Goal: Obtain resource: Download file/media

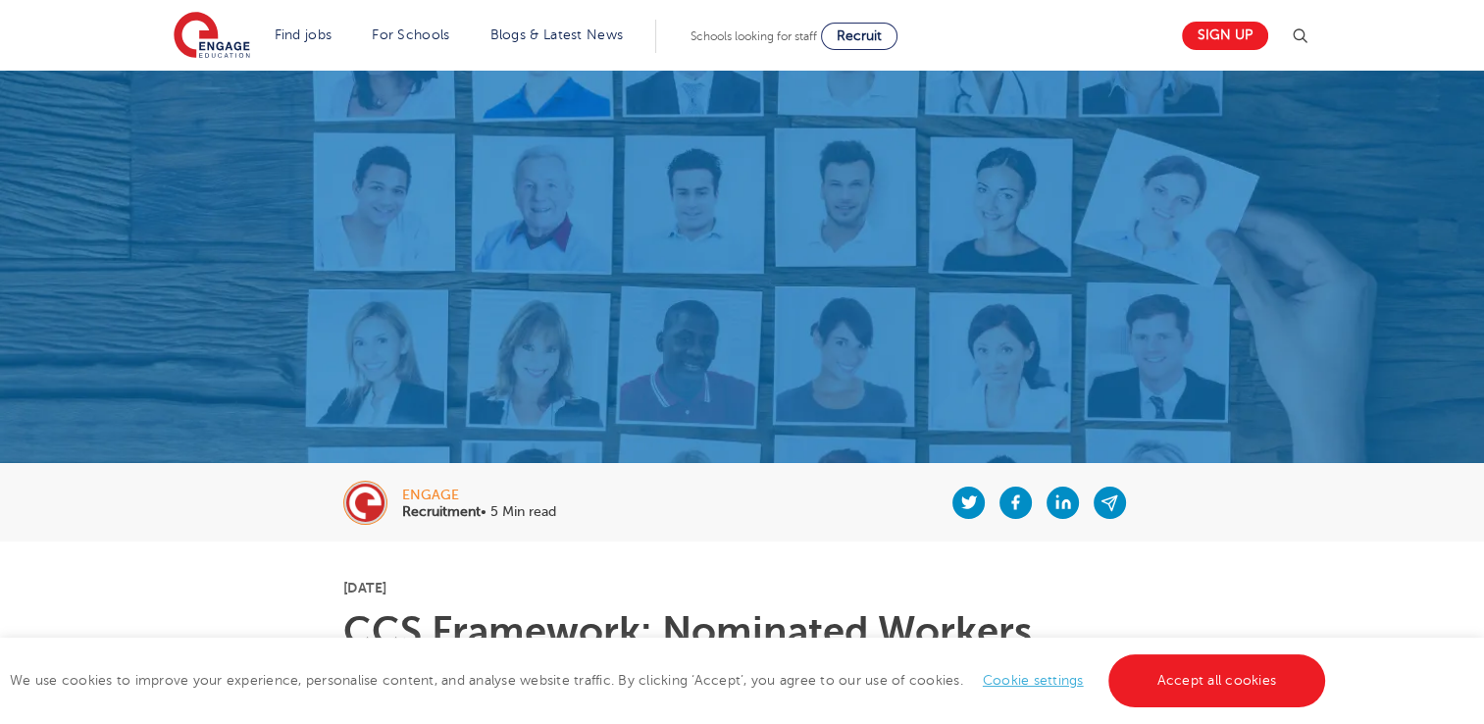
scroll to position [294, 0]
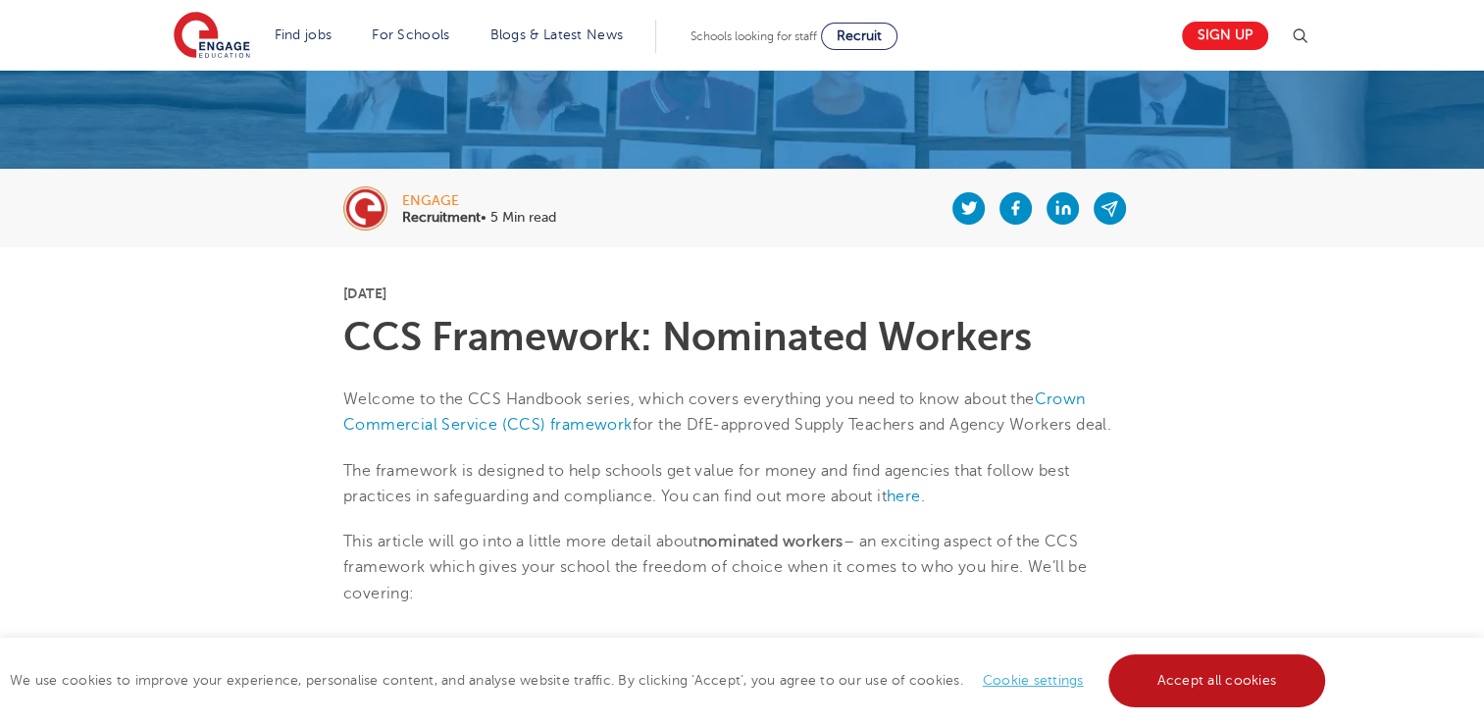
click at [1187, 675] on link "Accept all cookies" at bounding box center [1218, 680] width 218 height 53
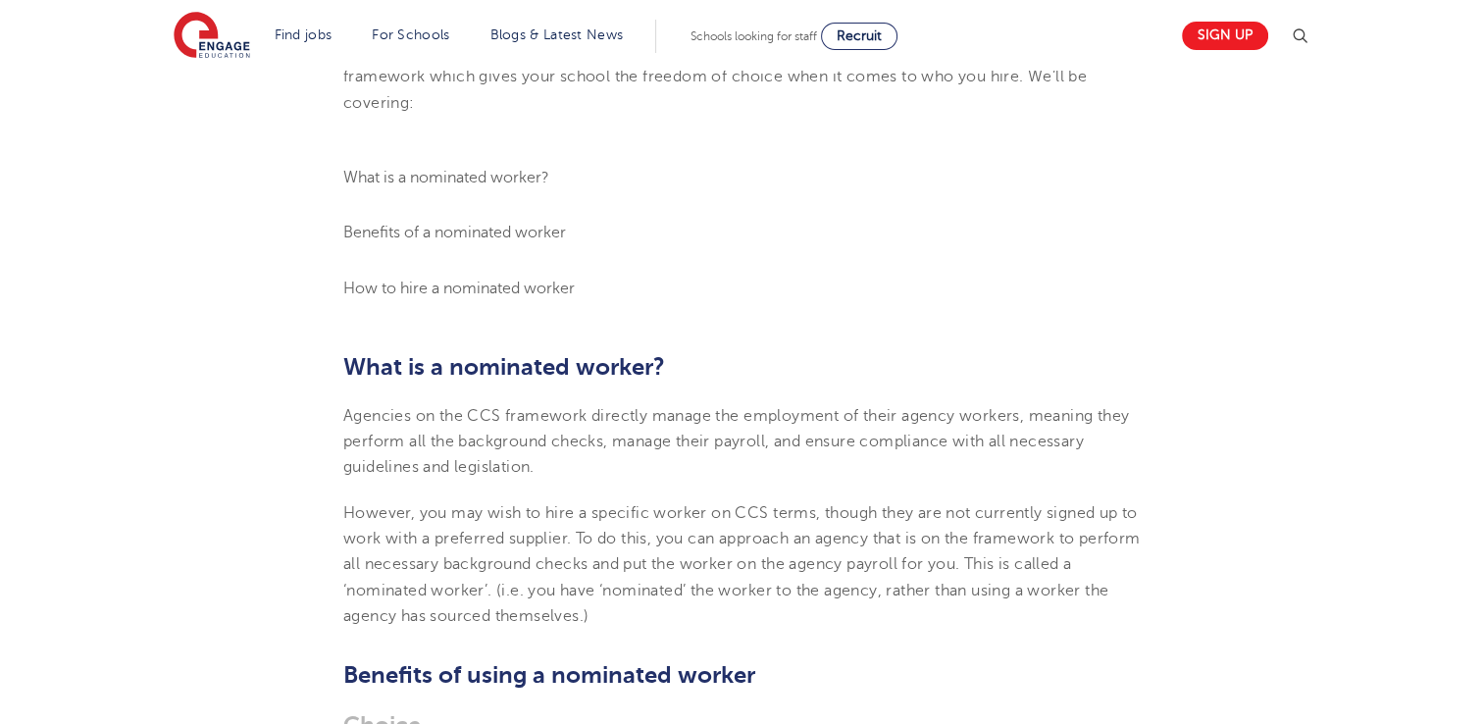
scroll to position [392, 0]
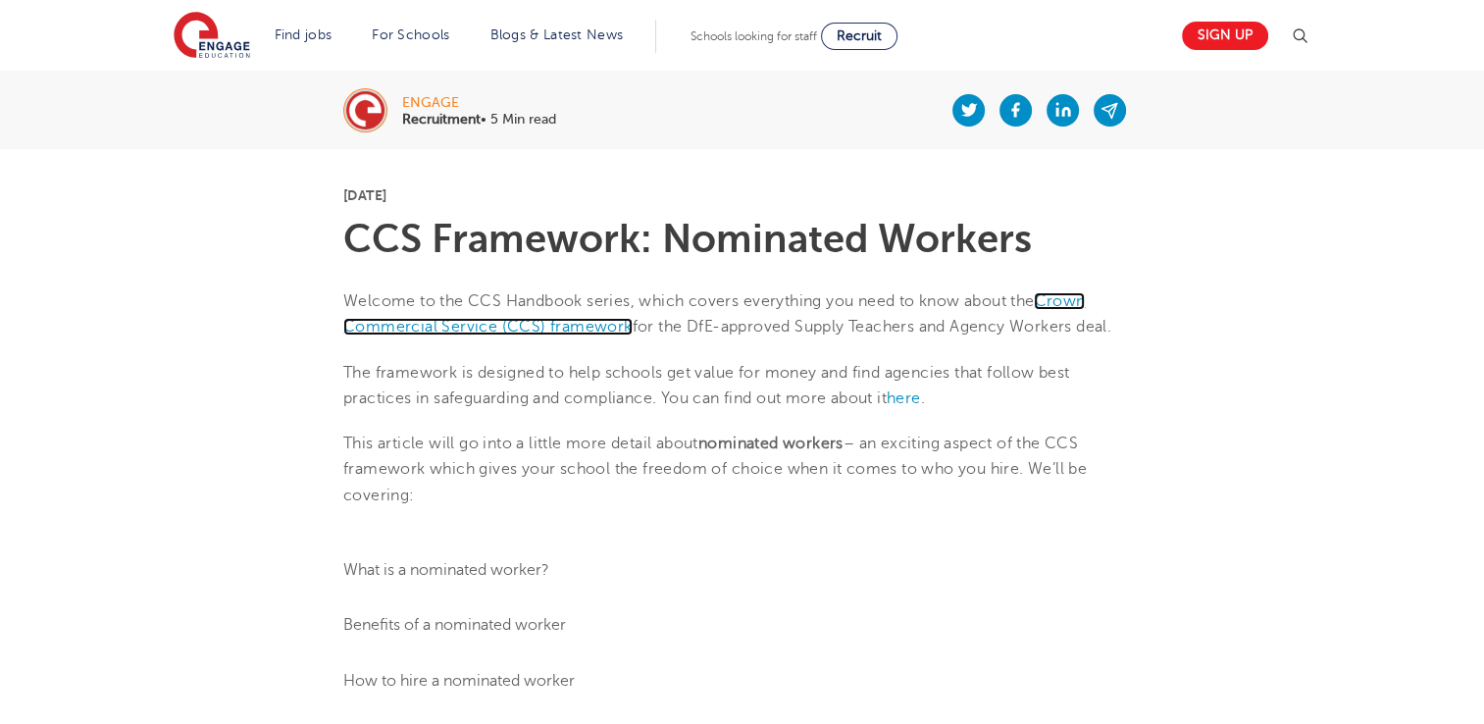
click at [505, 328] on link "Crown Commercial Service (CCS) framework" at bounding box center [714, 313] width 742 height 43
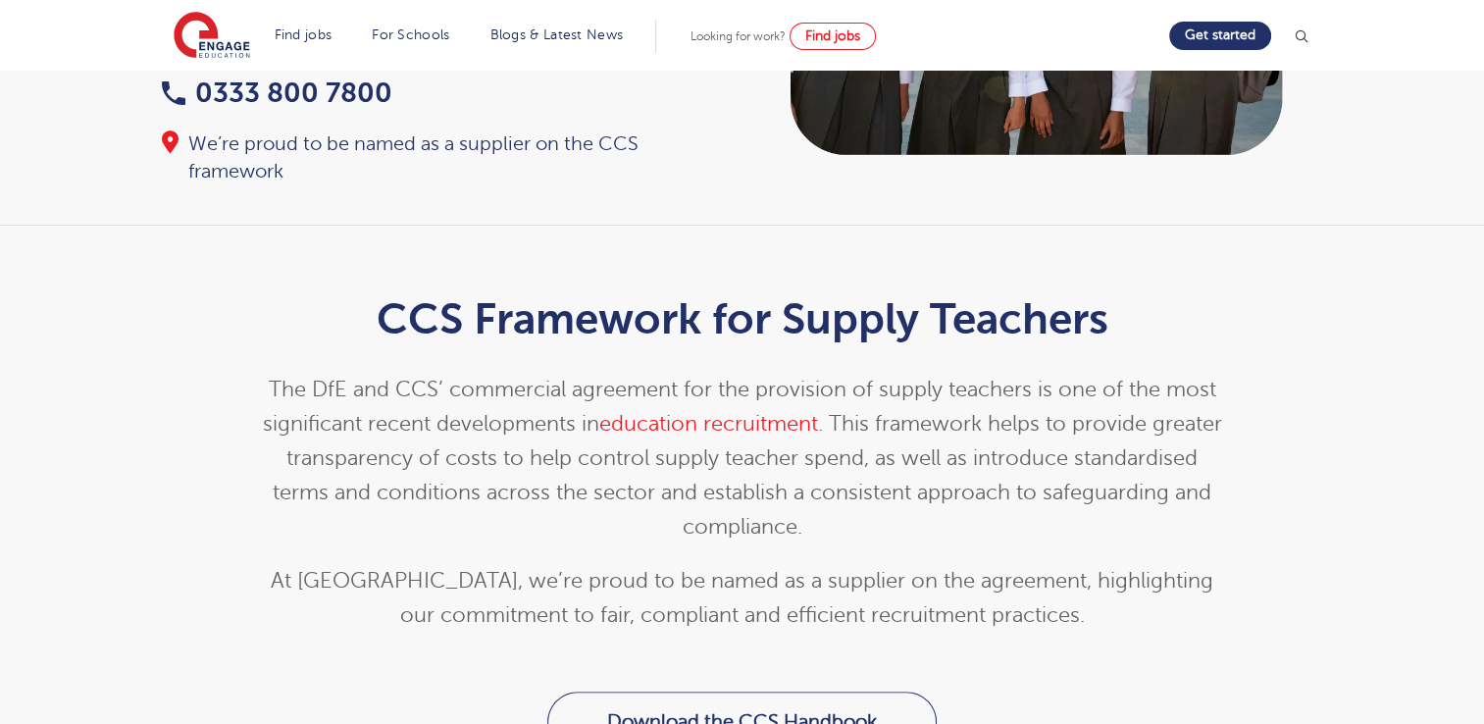
scroll to position [687, 0]
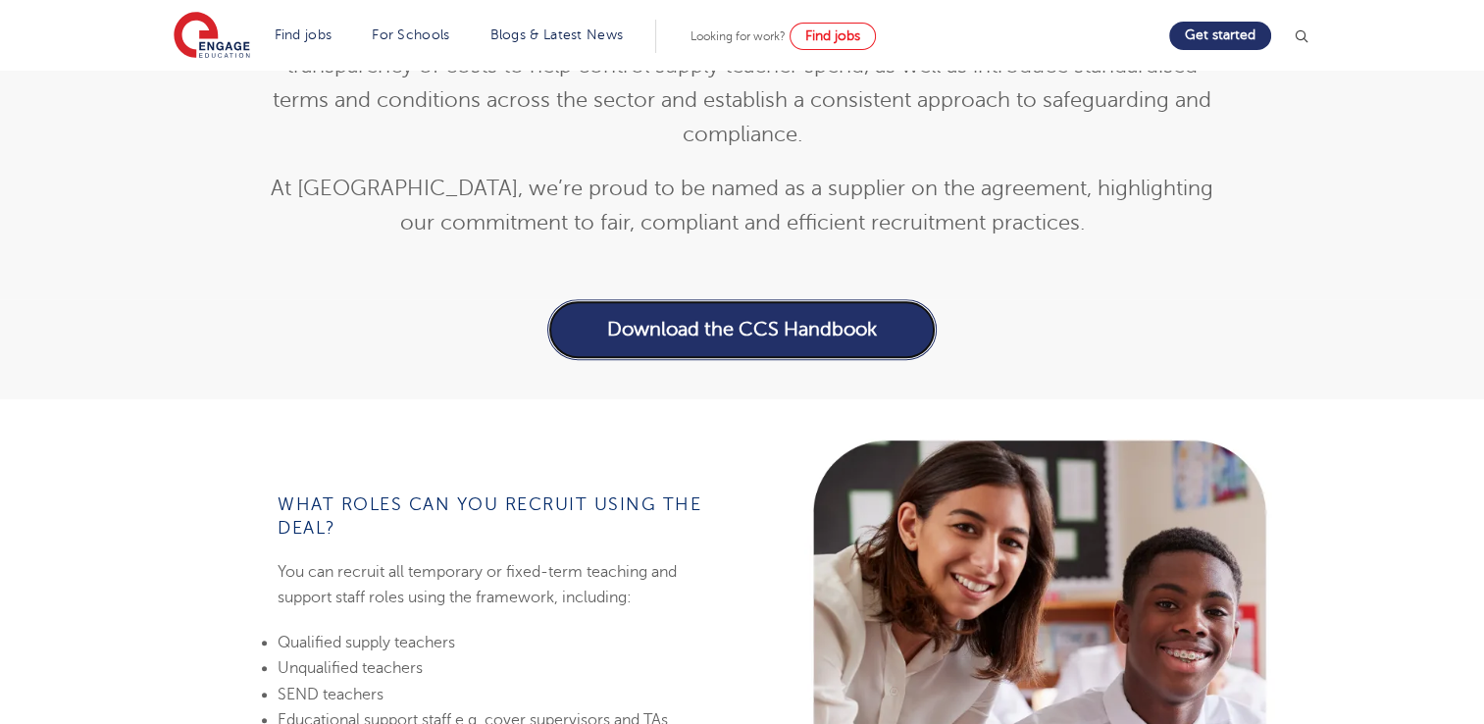
click at [679, 345] on link "Download the CCS Handbook" at bounding box center [741, 329] width 389 height 61
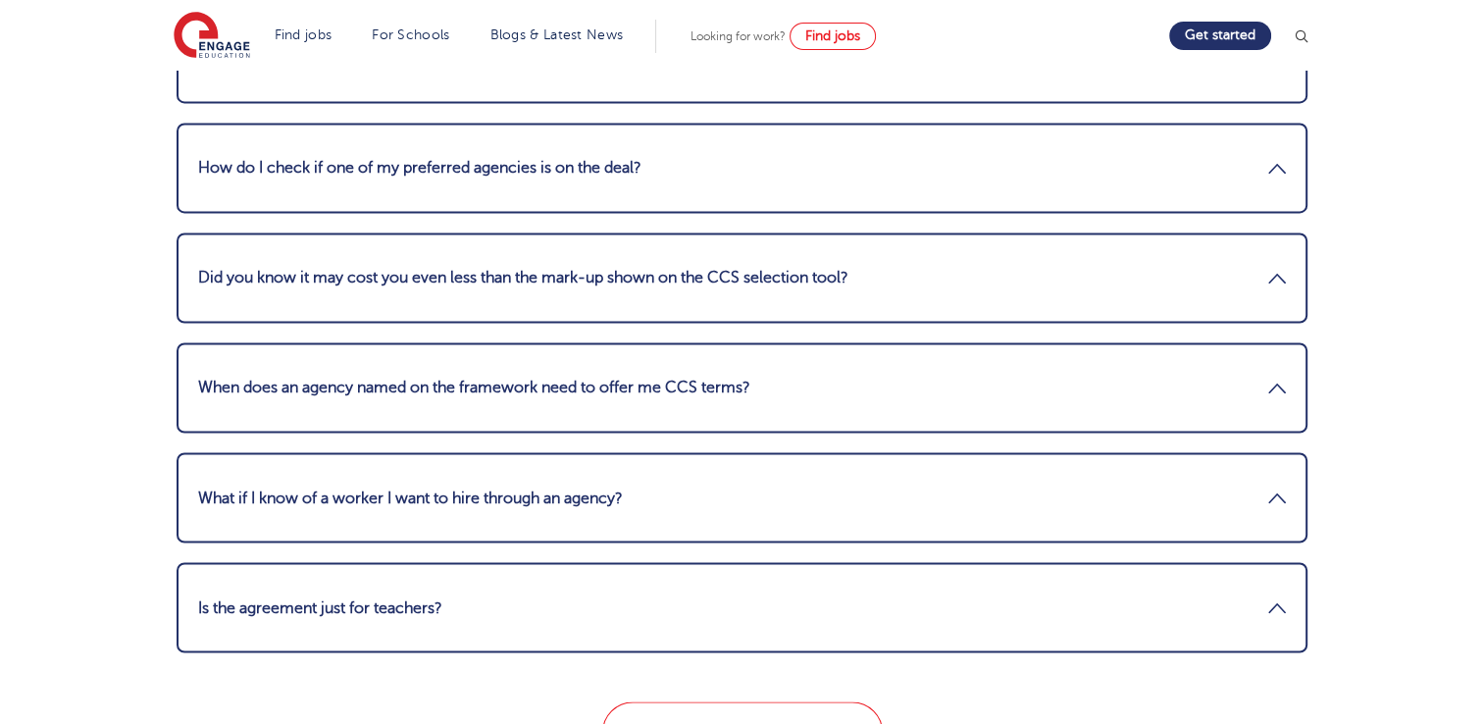
scroll to position [3532, 0]
